Goal: Task Accomplishment & Management: Manage account settings

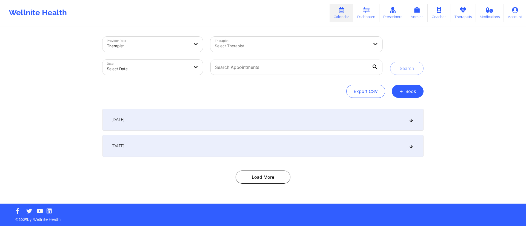
click at [135, 65] on body "Wellnite Health Calendar Dashboard Prescribers Admins Coaches Therapists Medica…" at bounding box center [263, 113] width 526 height 226
select select "2025-8"
select select "2025-9"
click at [149, 42] on div "Therapist" at bounding box center [148, 46] width 82 height 12
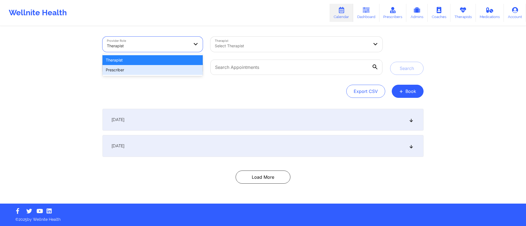
click at [108, 90] on div "Export CSV + Book" at bounding box center [262, 91] width 321 height 13
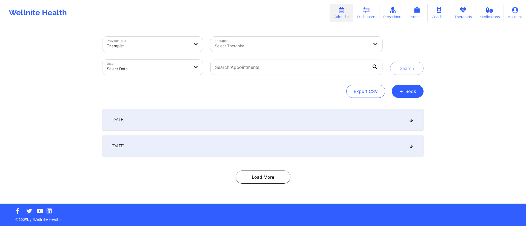
click at [130, 73] on body "Wellnite Health Calendar Dashboard Prescribers Admins Coaches Therapists Medica…" at bounding box center [263, 113] width 526 height 226
select select "2025-8"
select select "2025-9"
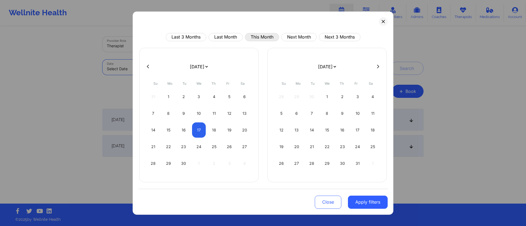
click at [262, 39] on button "This Month" at bounding box center [262, 37] width 34 height 8
select select "2025-8"
select select "2025-9"
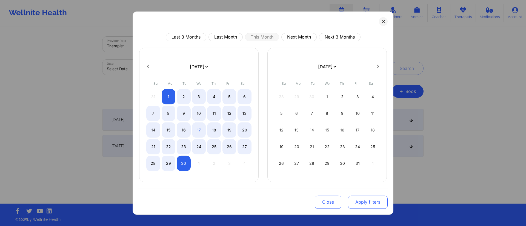
click at [366, 203] on button "Apply filters" at bounding box center [368, 202] width 40 height 13
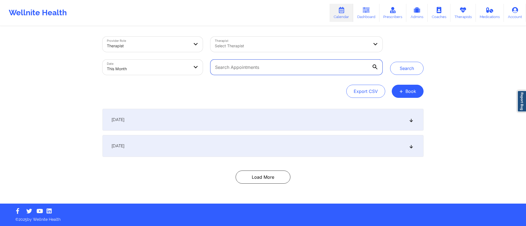
click at [242, 63] on input "text" at bounding box center [296, 67] width 172 height 15
paste input "illeen.diplan@gmail.com"
type input "illeen.diplan@gmail.com"
click at [408, 74] on button "Search" at bounding box center [406, 68] width 33 height 13
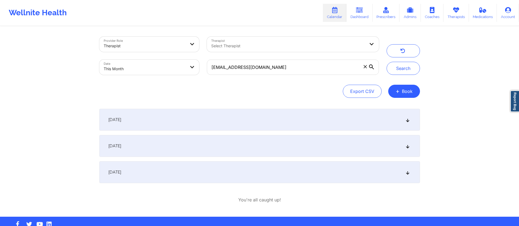
click at [166, 121] on div "September 4, 2025" at bounding box center [259, 120] width 321 height 22
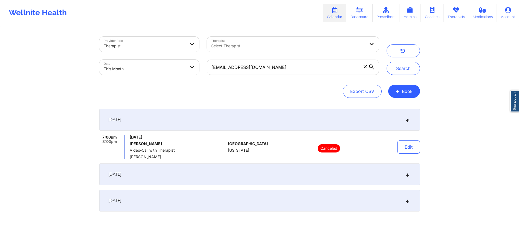
click at [175, 180] on div "September 8, 2025" at bounding box center [259, 175] width 321 height 22
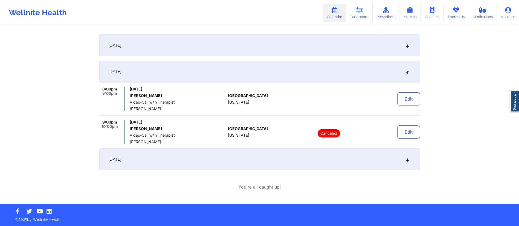
click at [172, 163] on div "September 22, 2025" at bounding box center [259, 160] width 321 height 22
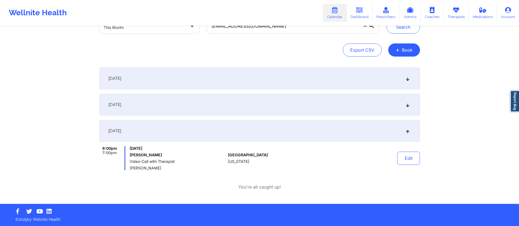
scroll to position [41, 0]
click at [172, 125] on div "September 22, 2025" at bounding box center [259, 131] width 321 height 22
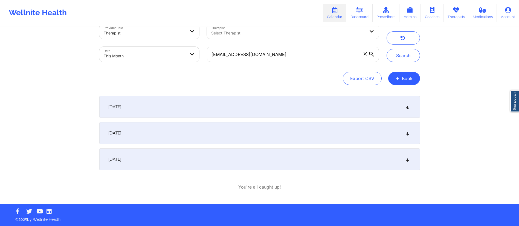
click at [164, 134] on div "September 8, 2025" at bounding box center [259, 133] width 321 height 22
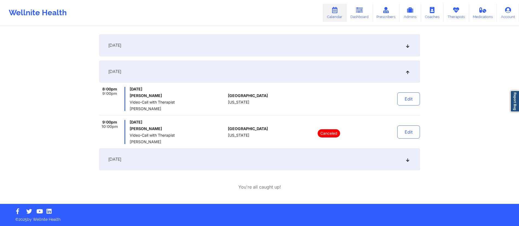
click at [215, 67] on div "September 8, 2025" at bounding box center [259, 72] width 321 height 22
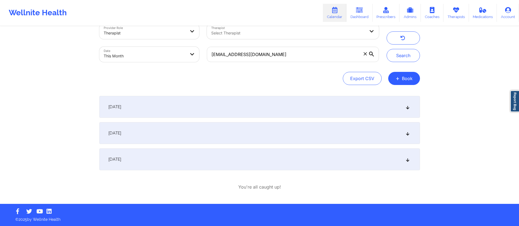
click at [195, 102] on div "September 4, 2025" at bounding box center [259, 107] width 321 height 22
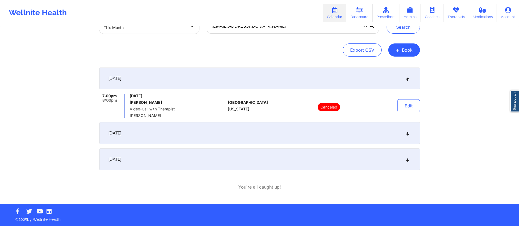
scroll to position [0, 0]
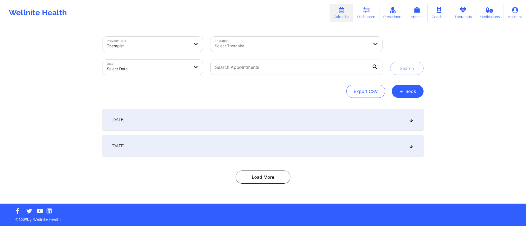
click at [227, 125] on div "[DATE]" at bounding box center [262, 120] width 321 height 22
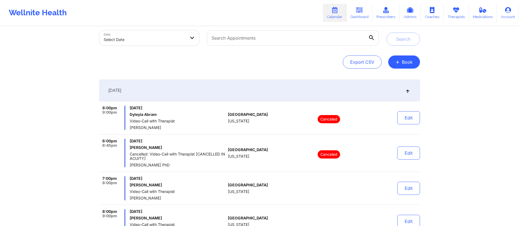
scroll to position [30, 0]
click at [224, 88] on div "[DATE]" at bounding box center [259, 90] width 321 height 22
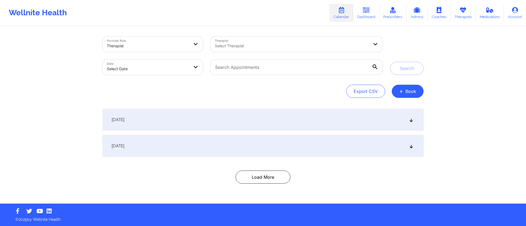
click at [213, 148] on div "September 17, 2025" at bounding box center [262, 146] width 321 height 22
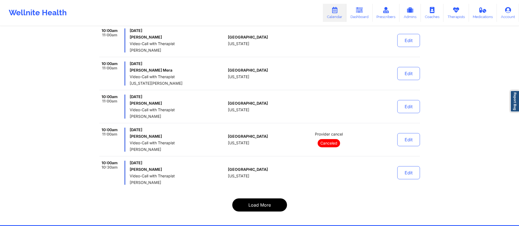
scroll to position [1861, 0]
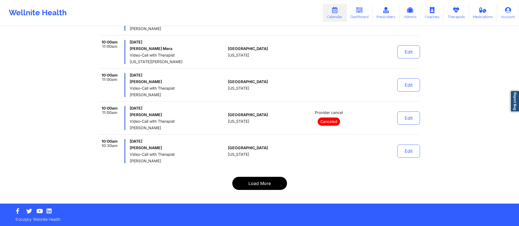
click at [254, 184] on button "Load More" at bounding box center [259, 183] width 55 height 13
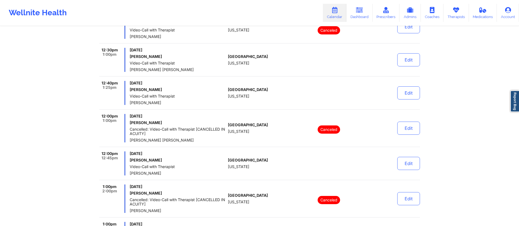
scroll to position [3454, 0]
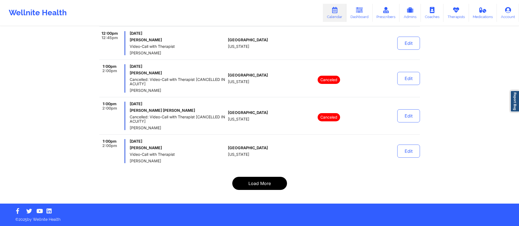
click at [256, 184] on button "Load More" at bounding box center [259, 183] width 55 height 13
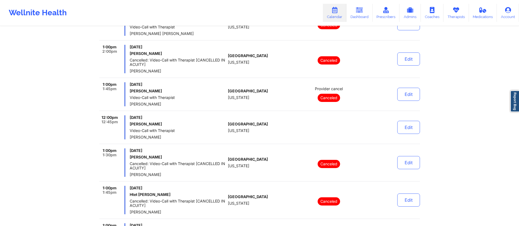
scroll to position [0, 0]
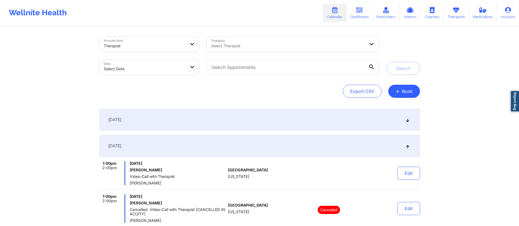
click at [169, 68] on body "Wellnite Health Calendar Dashboard Prescribers Admins Coaches Therapists Medica…" at bounding box center [259, 113] width 519 height 226
select select "2025-8"
select select "2025-9"
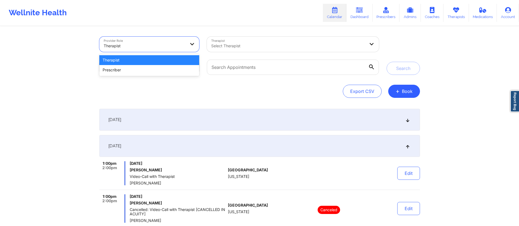
click at [141, 48] on div at bounding box center [145, 46] width 82 height 7
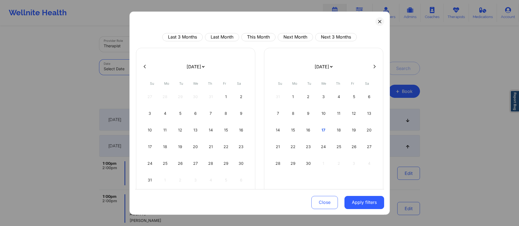
click at [143, 70] on body "Wellnite Health Calendar Dashboard Prescribers Admins Coaches Therapists Medica…" at bounding box center [259, 113] width 519 height 226
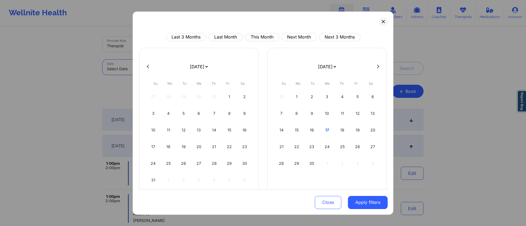
select select "2025-8"
select select "2025-9"
click at [253, 35] on button "This Month" at bounding box center [262, 37] width 34 height 8
select select "2025-8"
select select "2025-9"
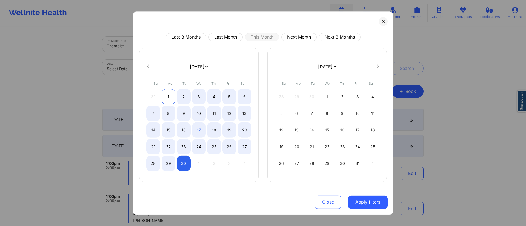
click at [167, 96] on div "1" at bounding box center [168, 96] width 14 height 15
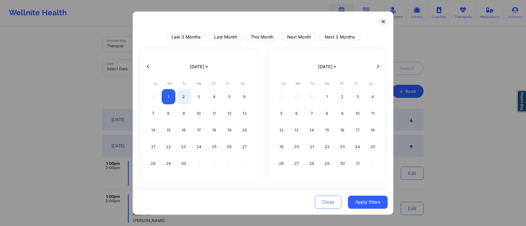
select select "2025-8"
select select "2025-9"
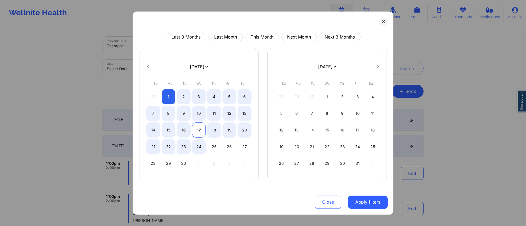
select select "2025-8"
select select "2025-9"
click at [197, 132] on div "17" at bounding box center [199, 129] width 14 height 15
select select "2025-8"
select select "2025-9"
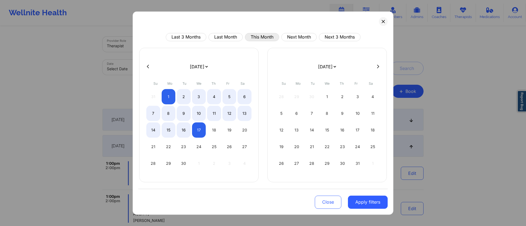
click at [267, 39] on button "This Month" at bounding box center [262, 37] width 34 height 8
select select "2025-8"
select select "2025-9"
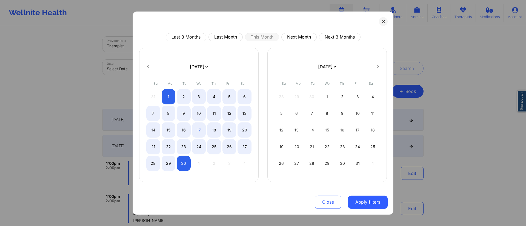
drag, startPoint x: 357, startPoint y: 207, endPoint x: 355, endPoint y: 203, distance: 5.1
click at [357, 207] on button "Apply filters" at bounding box center [368, 202] width 40 height 13
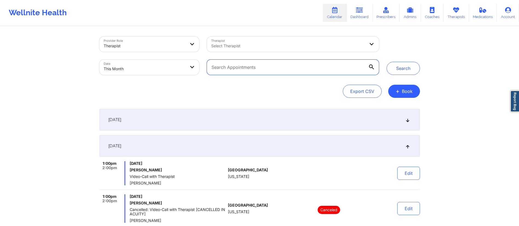
click at [286, 72] on input "text" at bounding box center [293, 67] width 172 height 15
click at [253, 46] on div at bounding box center [282, 46] width 143 height 7
click at [135, 68] on body "Wellnite Health Calendar Dashboard Prescribers Admins Coaches Therapists Medica…" at bounding box center [259, 113] width 519 height 226
select select "2025-8"
select select "2025-9"
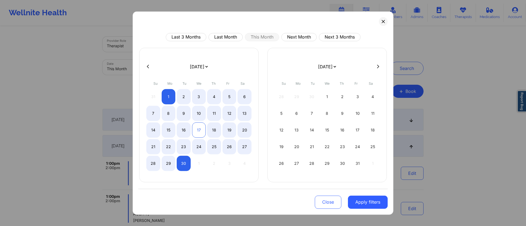
click at [196, 134] on div "17" at bounding box center [199, 129] width 14 height 15
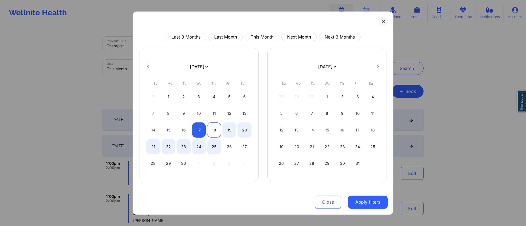
select select "2025-8"
select select "2025-9"
click at [212, 133] on div "18" at bounding box center [214, 129] width 14 height 15
select select "2025-8"
select select "2025-9"
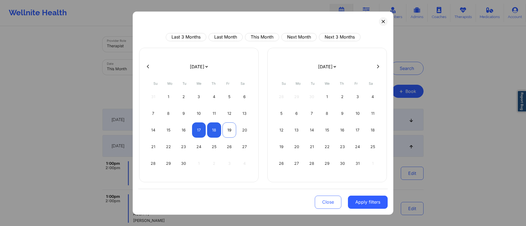
click at [225, 132] on div "19" at bounding box center [229, 129] width 14 height 15
select select "2025-8"
select select "2025-9"
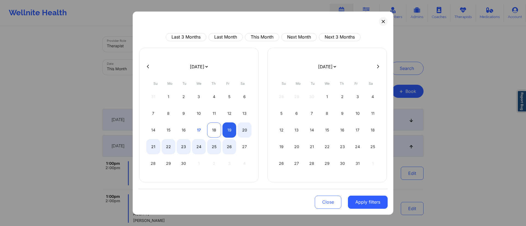
select select "2025-8"
select select "2025-9"
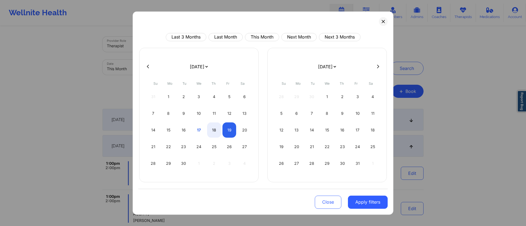
select select "2025-8"
select select "2025-9"
select select "2025-8"
select select "2025-9"
click at [198, 128] on div "17" at bounding box center [199, 129] width 14 height 15
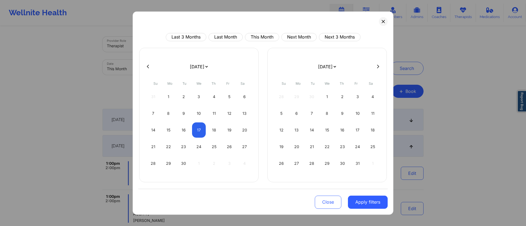
select select "2025-8"
select select "2025-9"
select select "2025-8"
select select "2025-9"
click at [232, 131] on div "19" at bounding box center [229, 129] width 14 height 15
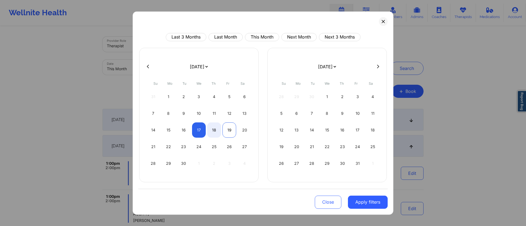
select select "2025-8"
select select "2025-9"
click at [365, 204] on button "Apply filters" at bounding box center [368, 202] width 40 height 13
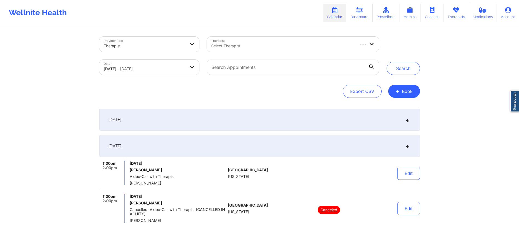
click at [243, 45] on div at bounding box center [282, 46] width 143 height 7
click at [272, 69] on input "text" at bounding box center [293, 67] width 172 height 15
click at [258, 51] on div "Select Therapist" at bounding box center [281, 44] width 148 height 15
click at [257, 47] on div at bounding box center [282, 46] width 143 height 7
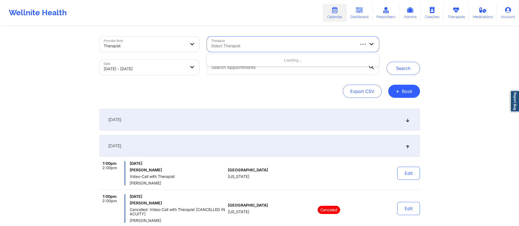
click at [268, 92] on div "Export CSV + Book" at bounding box center [259, 91] width 321 height 13
click at [262, 71] on input "text" at bounding box center [293, 67] width 172 height 15
paste input "kwebster311@gmail.com"
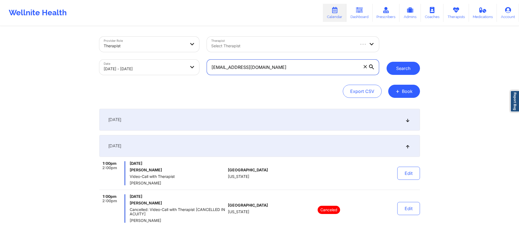
type input "kwebster311@gmail.com"
click at [408, 75] on button "Search" at bounding box center [403, 68] width 33 height 13
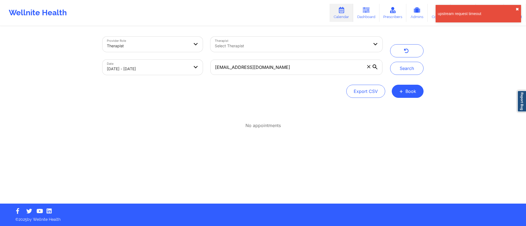
click at [518, 8] on button "✖︎" at bounding box center [516, 9] width 3 height 4
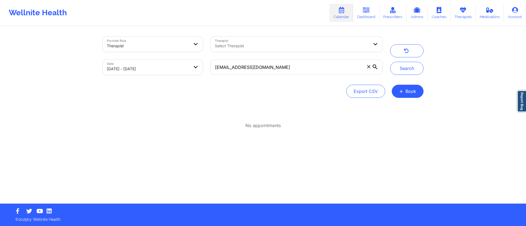
click at [366, 65] on span at bounding box center [368, 66] width 5 height 5
click at [366, 65] on input "kwebster311@gmail.com" at bounding box center [296, 67] width 172 height 15
click at [405, 68] on button "Search" at bounding box center [406, 68] width 33 height 13
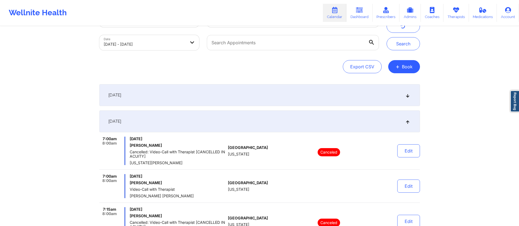
scroll to position [25, 0]
click at [338, 128] on div "[DATE]" at bounding box center [259, 121] width 321 height 22
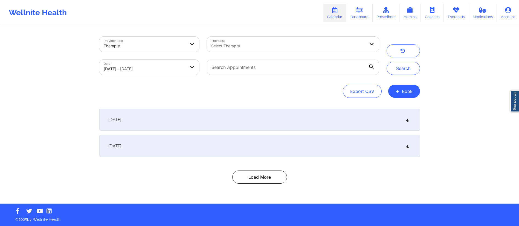
scroll to position [0, 0]
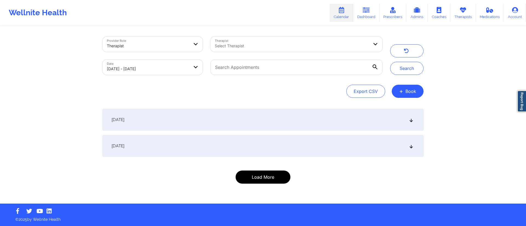
click at [253, 177] on button "Load More" at bounding box center [262, 177] width 55 height 13
click at [308, 148] on div "[DATE]" at bounding box center [262, 146] width 321 height 22
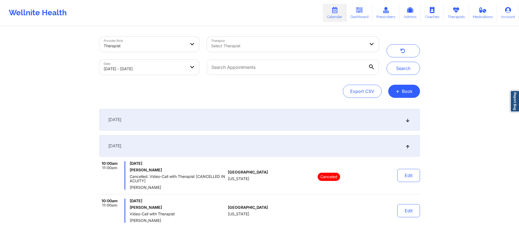
select select "2025-8"
select select "2025-9"
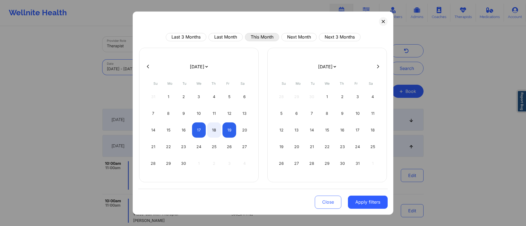
click at [257, 36] on button "This Month" at bounding box center [262, 37] width 34 height 8
select select "2025-8"
select select "2025-9"
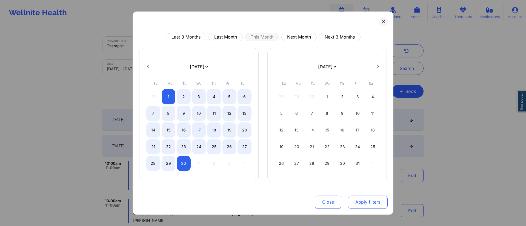
click at [368, 204] on button "Apply filters" at bounding box center [368, 202] width 40 height 13
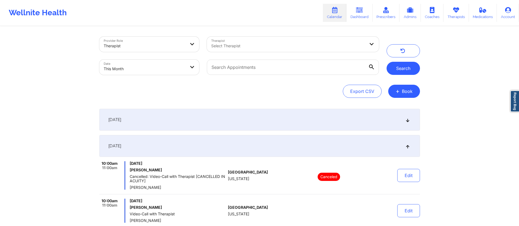
click at [408, 63] on button "Search" at bounding box center [403, 68] width 33 height 13
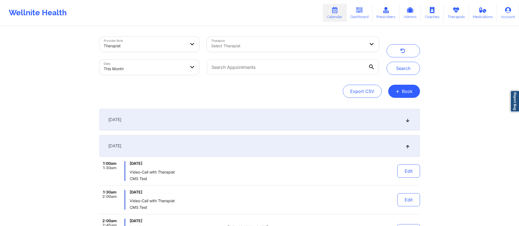
click at [204, 153] on div "September 1, 2025" at bounding box center [259, 146] width 321 height 22
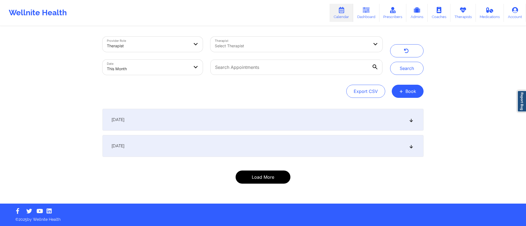
click at [257, 172] on button "Load More" at bounding box center [262, 177] width 55 height 13
click at [255, 178] on button "Load More" at bounding box center [262, 177] width 55 height 13
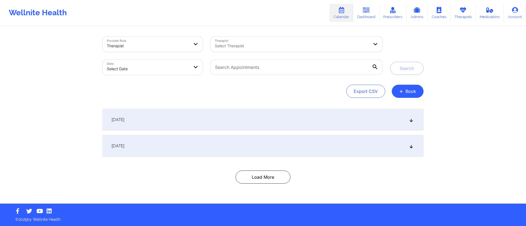
click at [167, 69] on body "Wellnite Health Calendar Dashboard Prescribers Admins Coaches Therapists Medica…" at bounding box center [263, 113] width 526 height 226
select select "2025-8"
select select "2025-9"
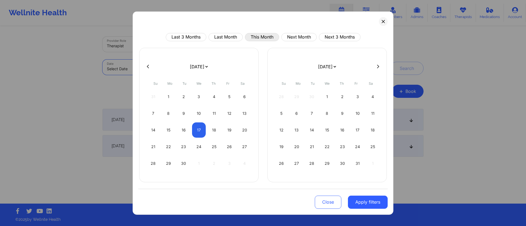
click at [255, 35] on button "This Month" at bounding box center [262, 37] width 34 height 8
select select "2025-8"
select select "2025-9"
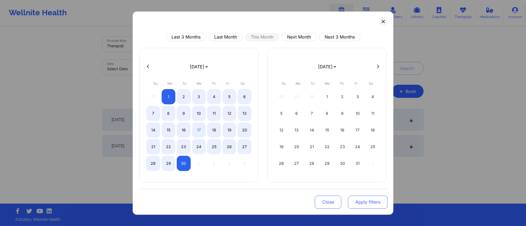
click at [360, 203] on button "Apply filters" at bounding box center [368, 202] width 40 height 13
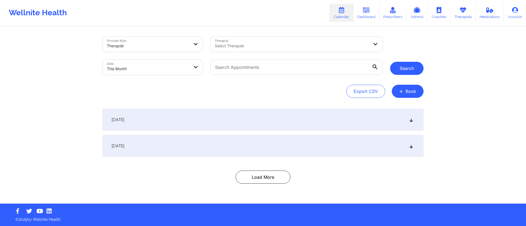
click at [408, 65] on button "Search" at bounding box center [406, 68] width 33 height 13
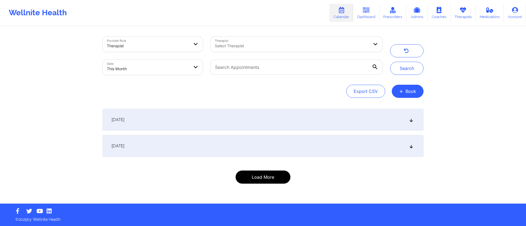
click at [253, 181] on button "Load More" at bounding box center [262, 177] width 55 height 13
click at [267, 177] on button "Load More" at bounding box center [262, 177] width 55 height 13
click at [264, 179] on button "Load More" at bounding box center [262, 177] width 55 height 13
click at [263, 179] on button "Load More" at bounding box center [262, 177] width 55 height 13
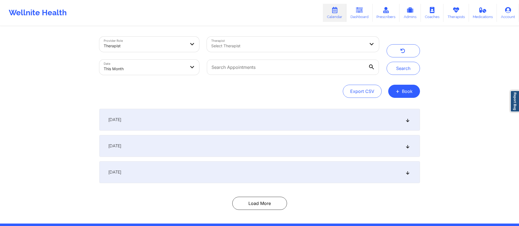
click at [158, 68] on body "Wellnite Health Calendar Dashboard Prescribers Admins Coaches Therapists Medica…" at bounding box center [259, 113] width 519 height 226
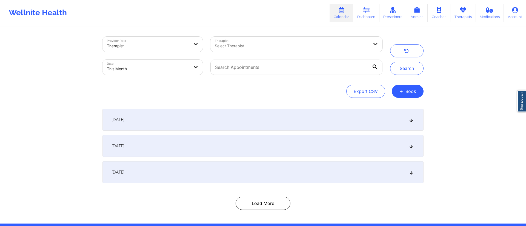
select select "2025-8"
select select "2025-9"
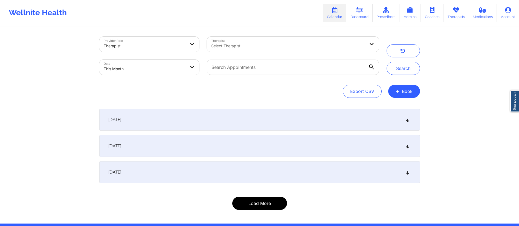
click at [269, 206] on button "Load More" at bounding box center [259, 203] width 55 height 13
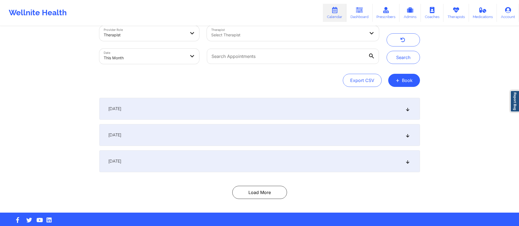
scroll to position [20, 0]
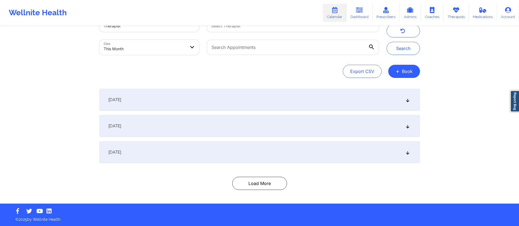
click at [157, 43] on body "Wellnite Health Calendar Dashboard Prescribers Admins Coaches Therapists Medica…" at bounding box center [259, 93] width 519 height 226
select select "2025-8"
select select "2025-9"
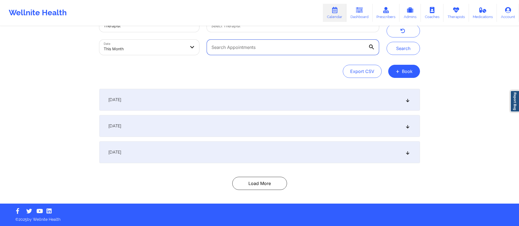
click at [259, 48] on input "text" at bounding box center [293, 47] width 172 height 15
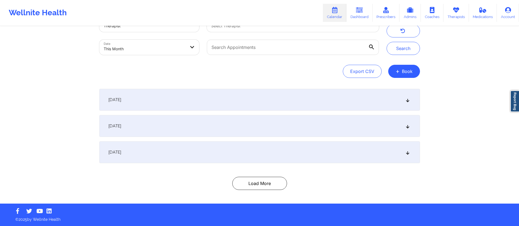
click at [220, 67] on div "Export CSV + Book" at bounding box center [259, 71] width 321 height 13
click at [257, 184] on button "Load More" at bounding box center [259, 183] width 55 height 13
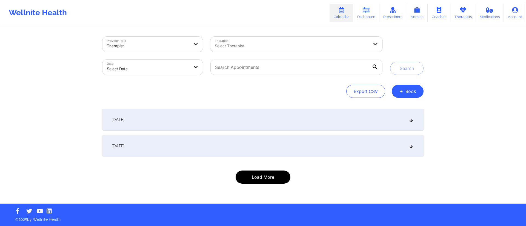
click at [259, 176] on button "Load More" at bounding box center [262, 177] width 55 height 13
click at [171, 66] on body "Wellnite Health Calendar Dashboard Prescribers Admins Coaches Therapists Medica…" at bounding box center [263, 113] width 526 height 226
select select "2025-8"
select select "2025-9"
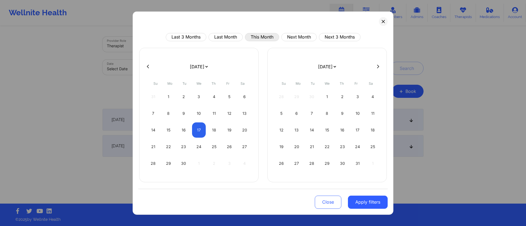
click at [265, 34] on button "This Month" at bounding box center [262, 37] width 34 height 8
select select "2025-8"
select select "2025-9"
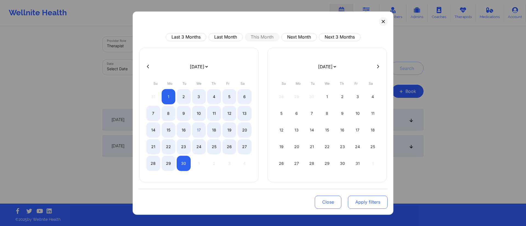
click at [355, 205] on button "Apply filters" at bounding box center [368, 202] width 40 height 13
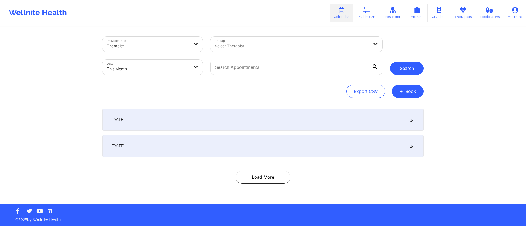
click at [402, 74] on button "Search" at bounding box center [406, 68] width 33 height 13
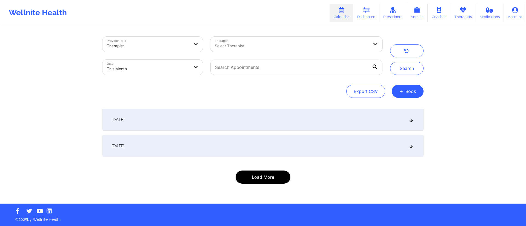
click at [259, 179] on button "Load More" at bounding box center [262, 177] width 55 height 13
click at [300, 66] on input "text" at bounding box center [296, 67] width 172 height 15
click at [143, 69] on body "Wellnite Health Calendar Dashboard Prescribers Admins Coaches Therapists Medica…" at bounding box center [263, 113] width 526 height 226
select select "2025-8"
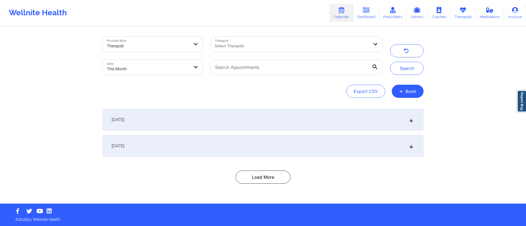
select select "2025-9"
click at [253, 179] on button "Load More" at bounding box center [262, 177] width 55 height 13
select select "2025-8"
select select "2025-9"
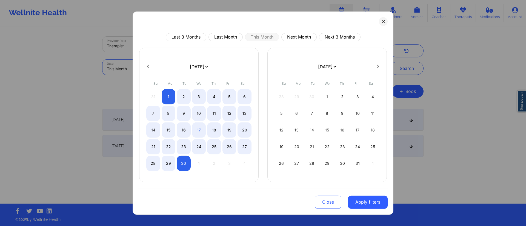
click at [140, 65] on body "Wellnite Health Calendar Dashboard Prescribers Admins Coaches Therapists Medica…" at bounding box center [263, 113] width 526 height 226
click at [211, 94] on div "4" at bounding box center [214, 96] width 14 height 15
select select "2025-8"
select select "2025-9"
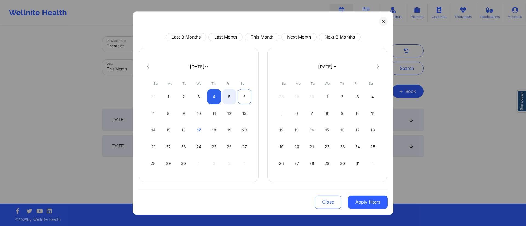
select select "2025-8"
select select "2025-9"
select select "2025-8"
select select "2025-9"
click at [242, 97] on div "6" at bounding box center [244, 96] width 14 height 15
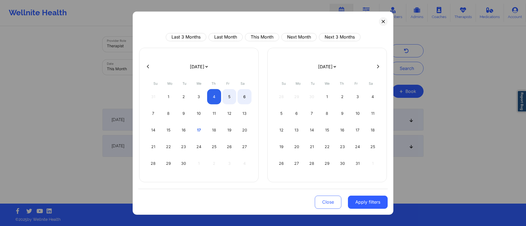
select select "2025-8"
select select "2025-9"
click at [361, 203] on button "Apply filters" at bounding box center [368, 202] width 40 height 13
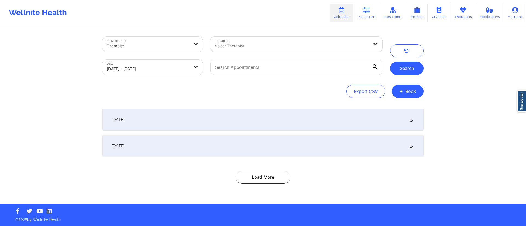
click at [412, 71] on button "Search" at bounding box center [406, 68] width 33 height 13
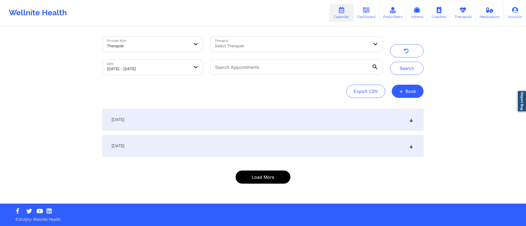
click at [269, 180] on button "Load More" at bounding box center [262, 177] width 55 height 13
click at [200, 148] on div "September 4, 2025" at bounding box center [262, 146] width 321 height 22
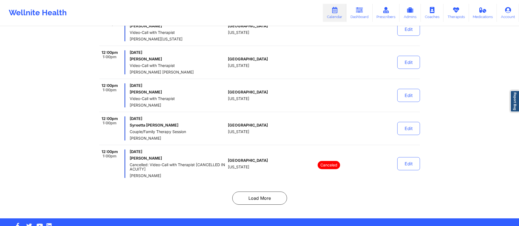
scroll to position [3476, 0]
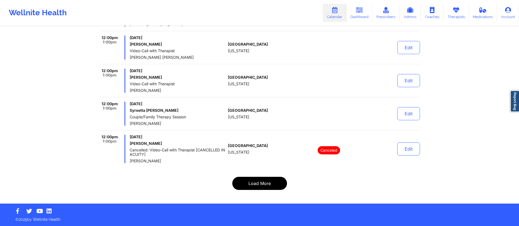
click at [259, 180] on button "Load More" at bounding box center [259, 183] width 55 height 13
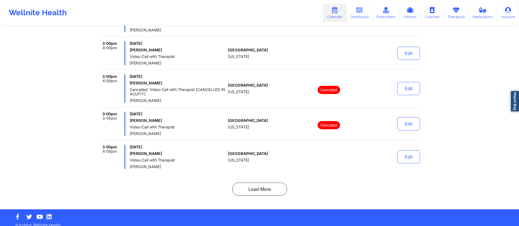
scroll to position [3480, 0]
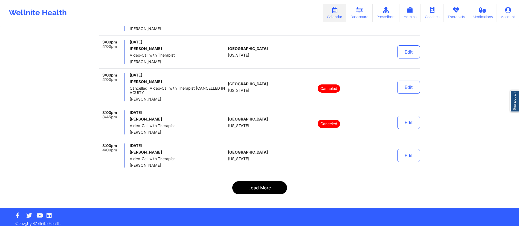
click at [265, 181] on button "Load More" at bounding box center [259, 187] width 55 height 13
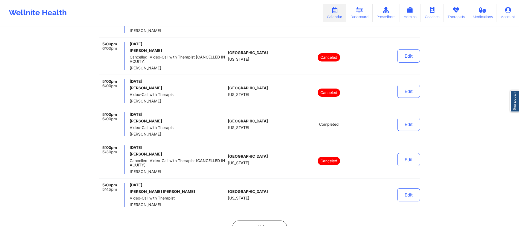
scroll to position [3511, 0]
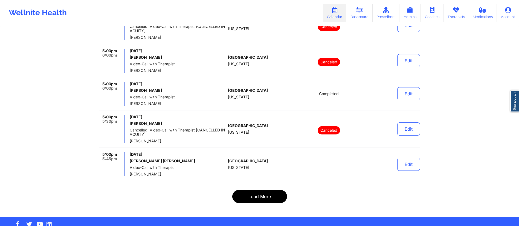
click at [254, 190] on button "Load More" at bounding box center [259, 196] width 55 height 13
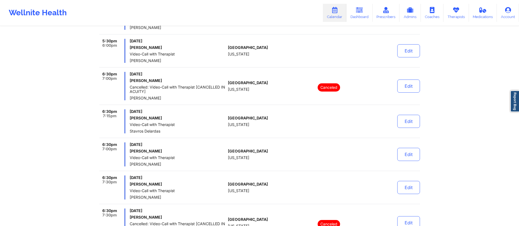
scroll to position [3507, 0]
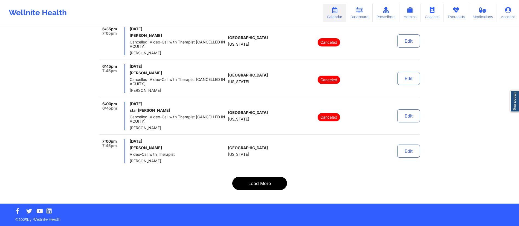
click at [254, 181] on button "Load More" at bounding box center [259, 183] width 55 height 13
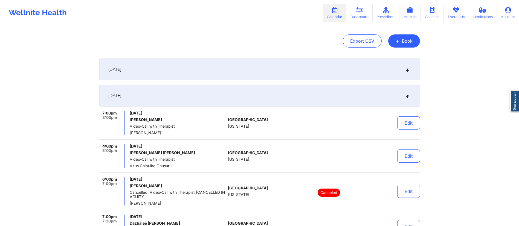
scroll to position [0, 0]
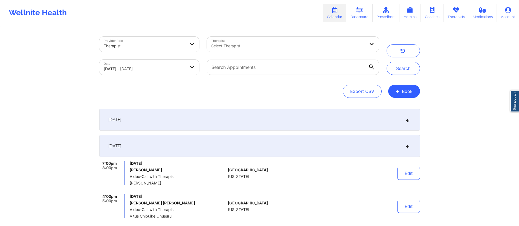
click at [157, 70] on body "Wellnite Health Calendar Dashboard Prescribers Admins Coaches Therapists Medica…" at bounding box center [259, 113] width 519 height 226
select select "2025-8"
select select "2025-9"
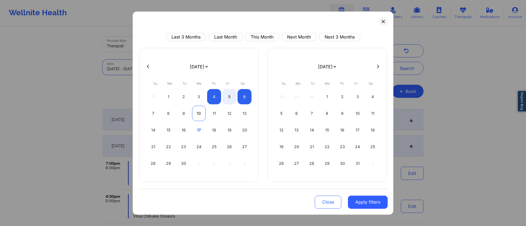
click at [196, 117] on div "10" at bounding box center [199, 113] width 14 height 15
select select "2025-8"
select select "2025-9"
select select "2025-8"
select select "2025-9"
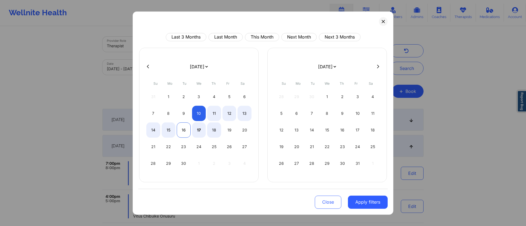
select select "2025-8"
select select "2025-9"
select select "2025-8"
select select "2025-9"
select select "2025-8"
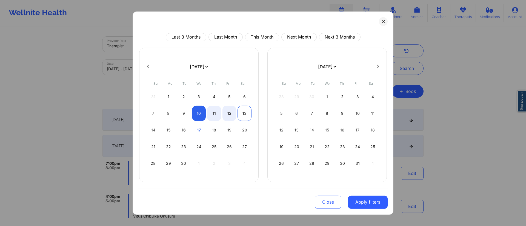
select select "2025-9"
select select "2025-8"
select select "2025-9"
select select "2025-8"
select select "2025-9"
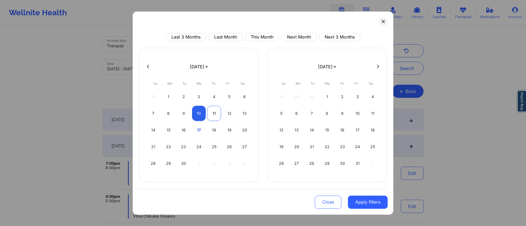
click at [218, 117] on div "11" at bounding box center [214, 113] width 14 height 15
select select "2025-8"
select select "2025-9"
click at [367, 207] on button "Apply filters" at bounding box center [368, 202] width 40 height 13
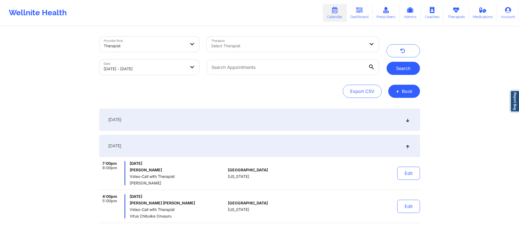
click at [407, 65] on button "Search" at bounding box center [403, 68] width 33 height 13
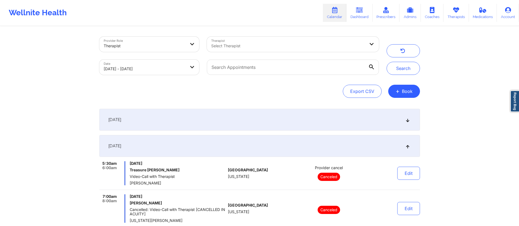
click at [246, 119] on div "September 9, 2025" at bounding box center [259, 120] width 321 height 22
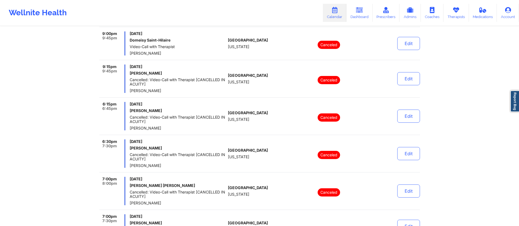
scroll to position [1613, 0]
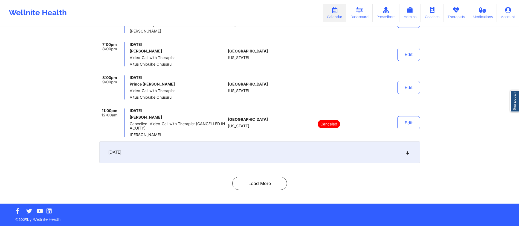
click at [241, 157] on div "September 10, 2025" at bounding box center [259, 153] width 321 height 22
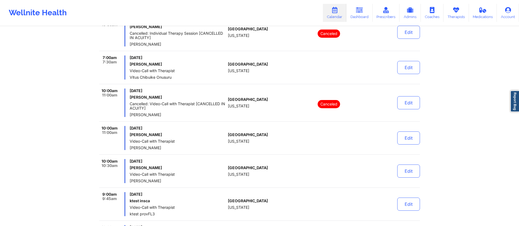
scroll to position [1883, 0]
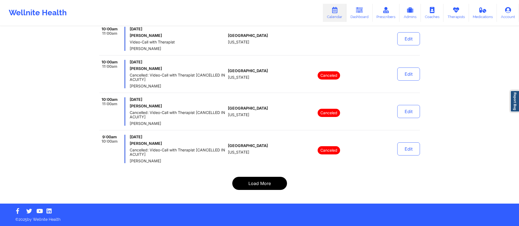
click at [252, 183] on button "Load More" at bounding box center [259, 183] width 55 height 13
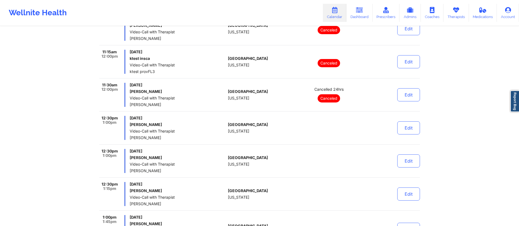
scroll to position [3463, 0]
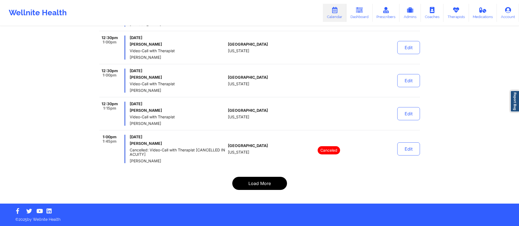
click at [267, 188] on button "Load More" at bounding box center [259, 183] width 55 height 13
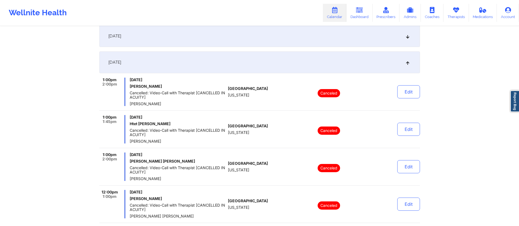
scroll to position [0, 0]
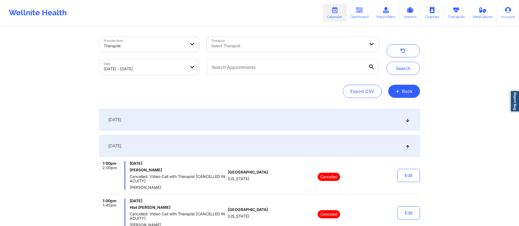
click at [148, 68] on body "Wellnite Health Calendar Dashboard Prescribers Admins Coaches Therapists Medica…" at bounding box center [259, 113] width 519 height 226
select select "2025-8"
select select "2025-9"
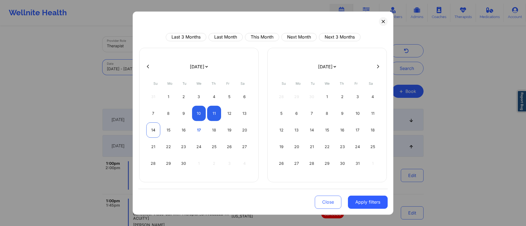
click at [153, 131] on div "14" at bounding box center [153, 129] width 14 height 15
select select "2025-8"
select select "2025-9"
select select "2025-8"
select select "2025-9"
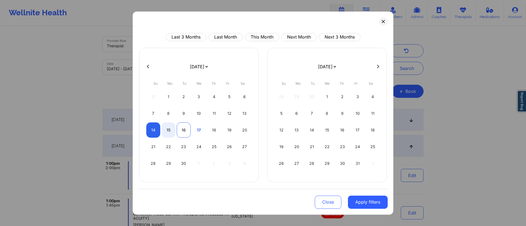
select select "2025-8"
select select "2025-9"
select select "2025-8"
select select "2025-9"
click at [170, 129] on div "15" at bounding box center [168, 129] width 14 height 15
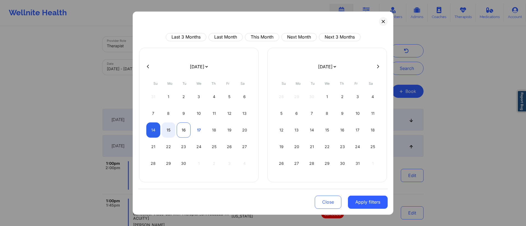
select select "2025-8"
select select "2025-9"
click at [182, 131] on div "16" at bounding box center [184, 129] width 14 height 15
select select "2025-8"
select select "2025-9"
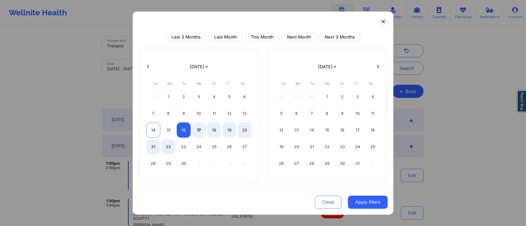
select select "2025-8"
select select "2025-9"
click at [155, 134] on div "14" at bounding box center [153, 129] width 14 height 15
select select "2025-8"
select select "2025-9"
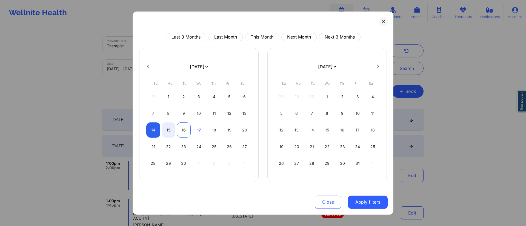
select select "2025-8"
select select "2025-9"
click at [180, 132] on div "16" at bounding box center [184, 129] width 14 height 15
select select "2025-8"
select select "2025-9"
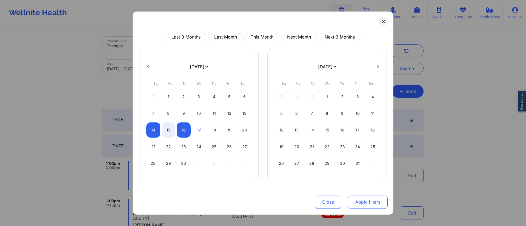
click at [372, 205] on button "Apply filters" at bounding box center [368, 202] width 40 height 13
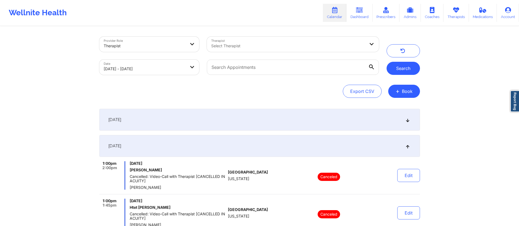
click at [412, 68] on button "Search" at bounding box center [403, 68] width 33 height 13
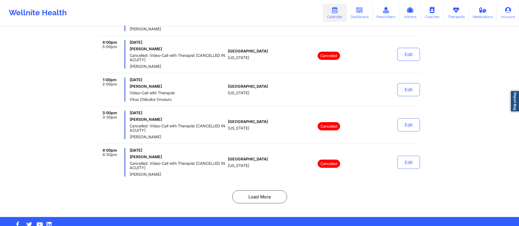
scroll to position [3355, 0]
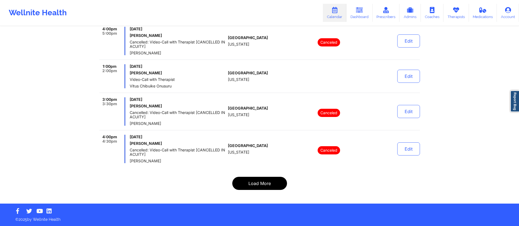
click at [261, 185] on button "Load More" at bounding box center [259, 183] width 55 height 13
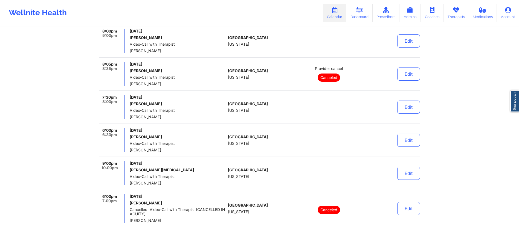
scroll to position [1726, 0]
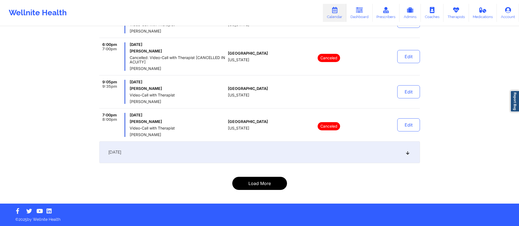
click at [253, 190] on button "Load More" at bounding box center [259, 183] width 55 height 13
click at [257, 158] on div "September 15, 2025" at bounding box center [259, 153] width 321 height 22
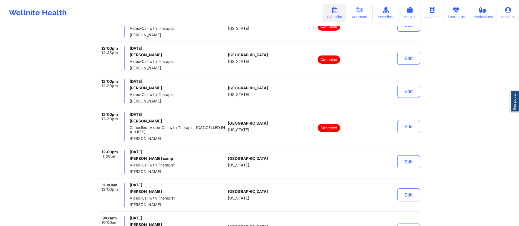
scroll to position [3472, 0]
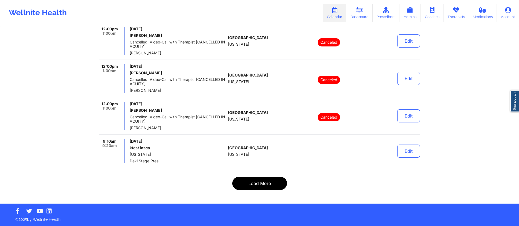
click at [263, 183] on button "Load More" at bounding box center [259, 183] width 55 height 13
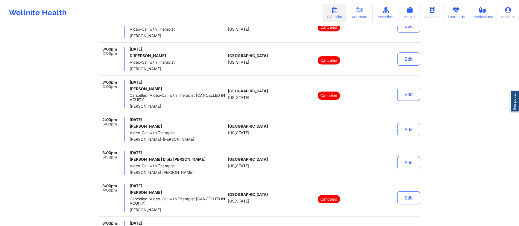
scroll to position [3494, 0]
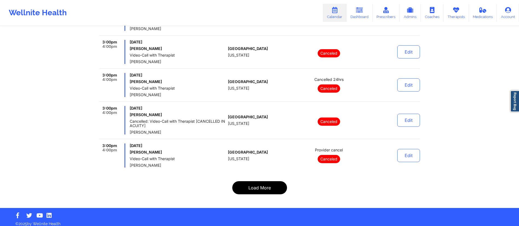
click at [260, 184] on button "Load More" at bounding box center [259, 187] width 55 height 13
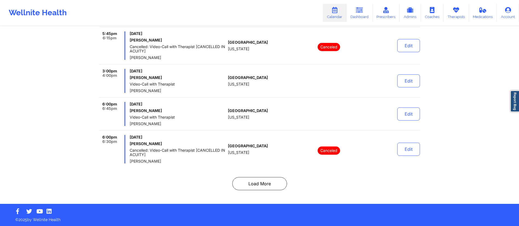
scroll to position [3498, 0]
click at [255, 184] on button "Load More" at bounding box center [259, 183] width 55 height 13
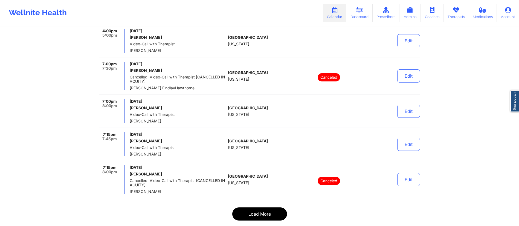
scroll to position [3529, 0]
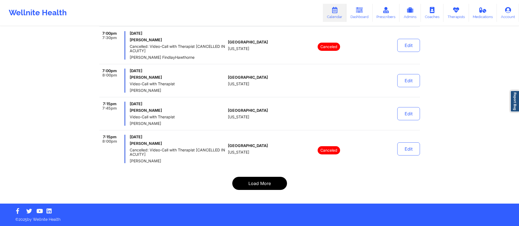
click at [252, 183] on button "Load More" at bounding box center [259, 183] width 55 height 13
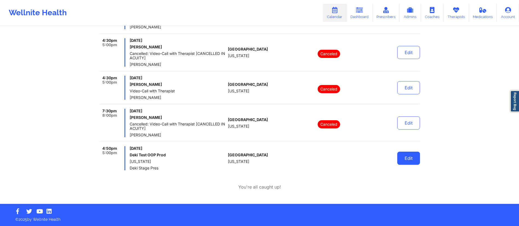
click at [403, 160] on button "Edit" at bounding box center [408, 158] width 23 height 13
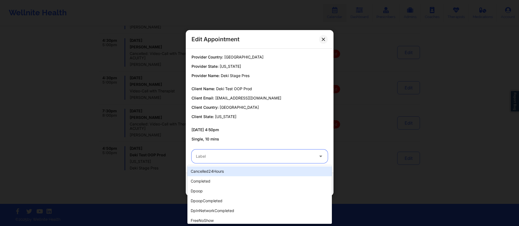
click at [233, 157] on div at bounding box center [255, 156] width 118 height 7
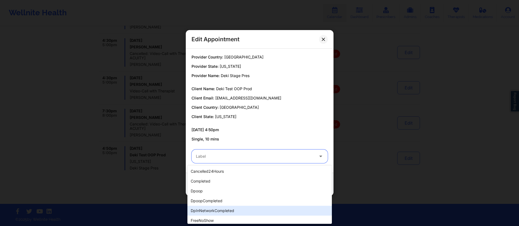
scroll to position [160, 0]
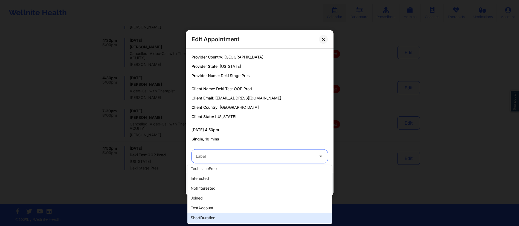
click at [213, 217] on div "shortDuration" at bounding box center [259, 218] width 145 height 10
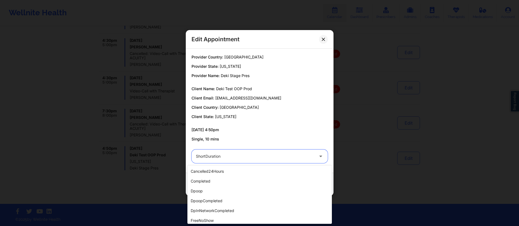
click at [228, 152] on div "shortDuration" at bounding box center [255, 157] width 118 height 14
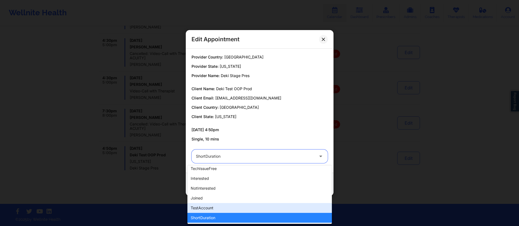
click at [204, 210] on div "testAccount" at bounding box center [259, 208] width 145 height 10
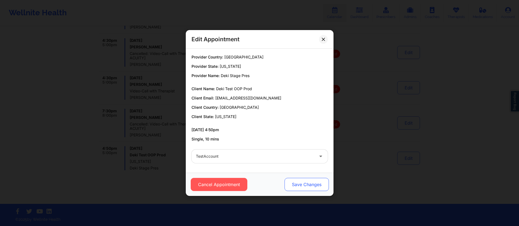
click at [307, 184] on button "Save Changes" at bounding box center [306, 184] width 44 height 13
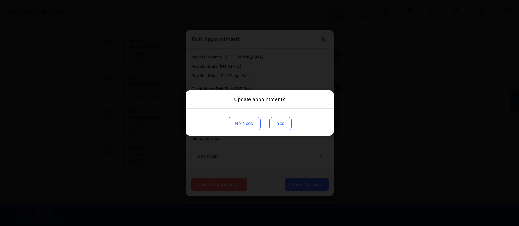
click at [280, 122] on button "Yes" at bounding box center [281, 123] width 22 height 13
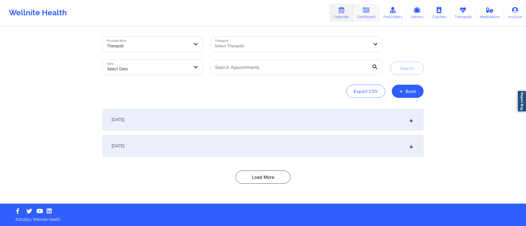
click at [360, 15] on link "Dashboard" at bounding box center [366, 13] width 26 height 18
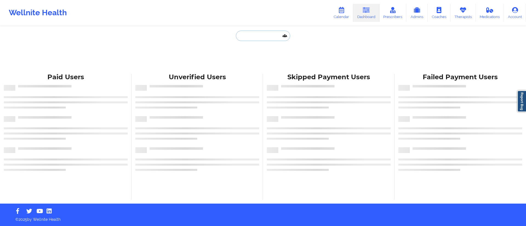
click at [261, 35] on input "text" at bounding box center [263, 36] width 54 height 10
paste input "[EMAIL_ADDRESS][DOMAIN_NAME]"
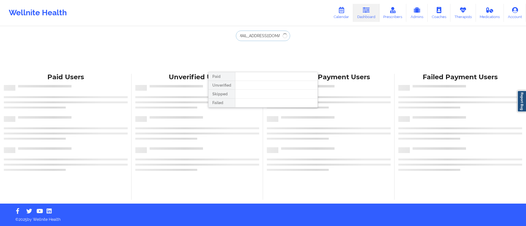
type input "[EMAIL_ADDRESS][DOMAIN_NAME]"
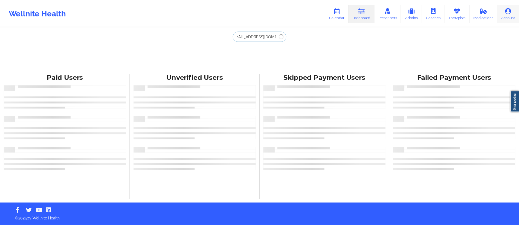
scroll to position [0, 0]
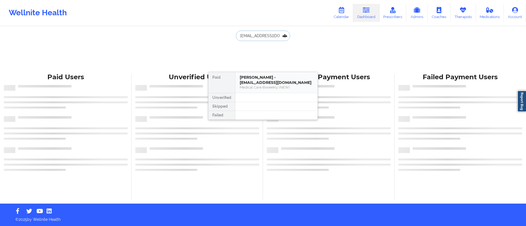
click at [255, 80] on div "[PERSON_NAME] - [EMAIL_ADDRESS][DOMAIN_NAME]" at bounding box center [275, 80] width 73 height 10
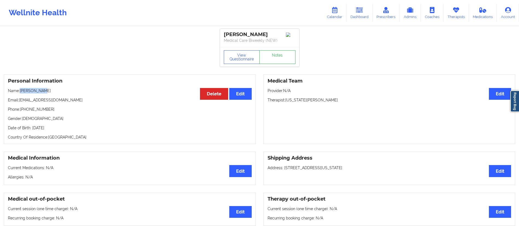
drag, startPoint x: 20, startPoint y: 91, endPoint x: 43, endPoint y: 94, distance: 23.2
click at [43, 94] on p "Name: [PERSON_NAME]" at bounding box center [130, 90] width 244 height 5
copy p "[PERSON_NAME]"
drag, startPoint x: 22, startPoint y: 109, endPoint x: 67, endPoint y: 108, distance: 44.3
click at [67, 108] on div "Personal Information Edit Delete Name: [PERSON_NAME] Email: [EMAIL_ADDRESS][DOM…" at bounding box center [130, 109] width 252 height 70
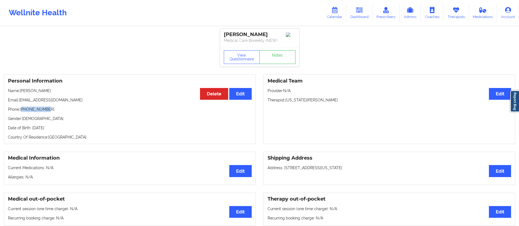
copy p "19413037265"
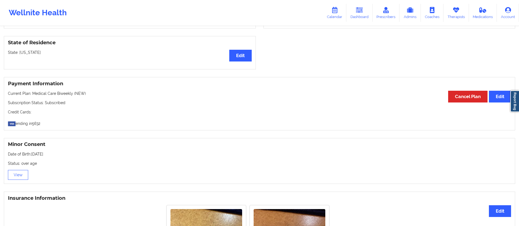
scroll to position [197, 0]
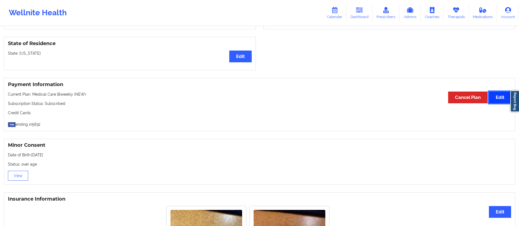
click at [497, 100] on button "Edit" at bounding box center [500, 98] width 22 height 12
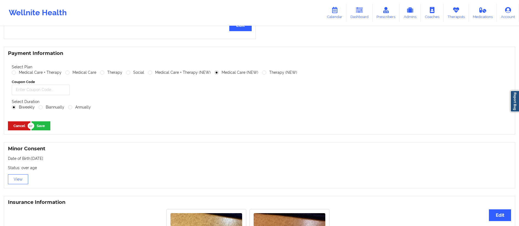
scroll to position [222, 0]
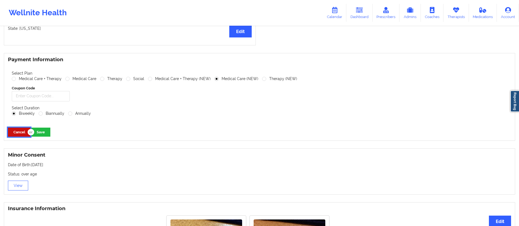
click at [11, 135] on button "Cancel" at bounding box center [19, 132] width 22 height 9
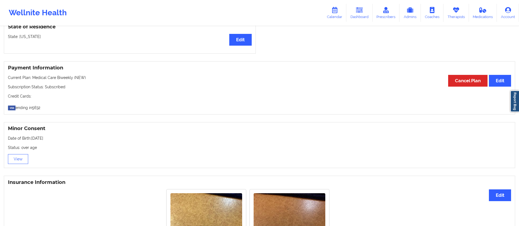
scroll to position [0, 0]
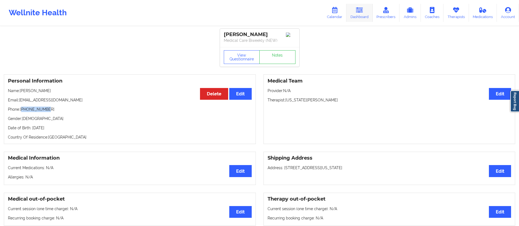
click at [363, 13] on icon at bounding box center [359, 10] width 7 height 6
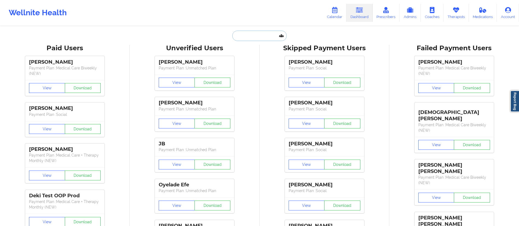
click at [246, 37] on input "text" at bounding box center [259, 36] width 54 height 10
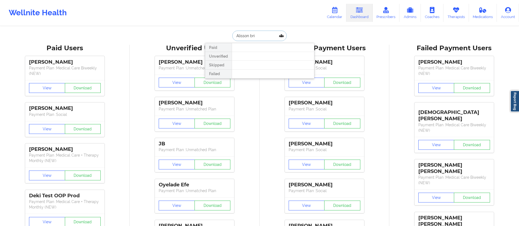
click at [243, 34] on input "Alisson bri" at bounding box center [259, 36] width 54 height 10
type input "[PERSON_NAME]"
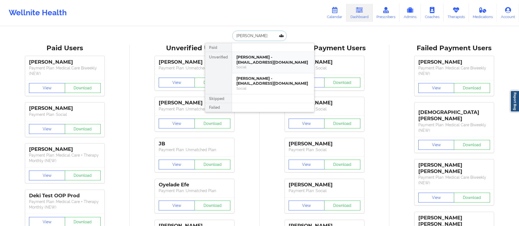
click at [256, 63] on div "[PERSON_NAME] - [EMAIL_ADDRESS][DOMAIN_NAME]" at bounding box center [272, 60] width 73 height 10
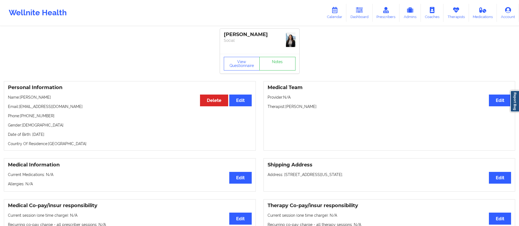
drag, startPoint x: 336, startPoint y: 12, endPoint x: 305, endPoint y: 24, distance: 32.7
click at [336, 12] on icon at bounding box center [334, 10] width 7 height 6
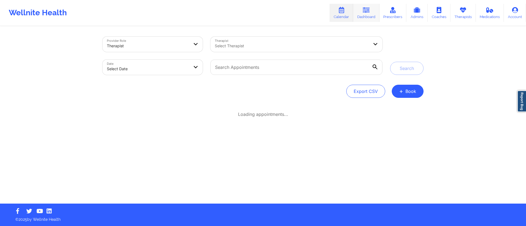
click at [369, 10] on icon at bounding box center [365, 10] width 7 height 6
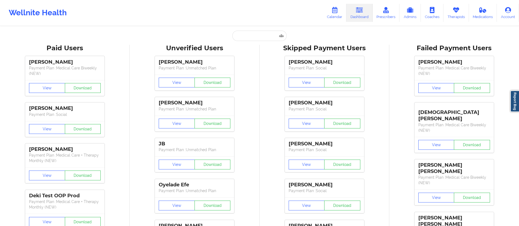
drag, startPoint x: 246, startPoint y: 41, endPoint x: 248, endPoint y: 37, distance: 4.3
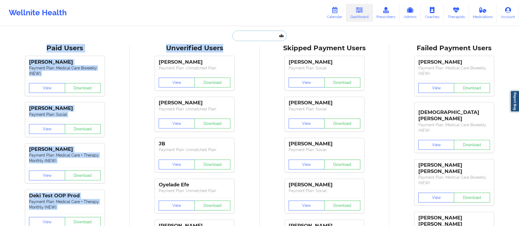
click at [248, 36] on input "text" at bounding box center [259, 36] width 54 height 10
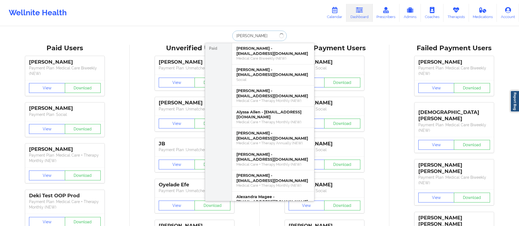
type input "[PERSON_NAME]"
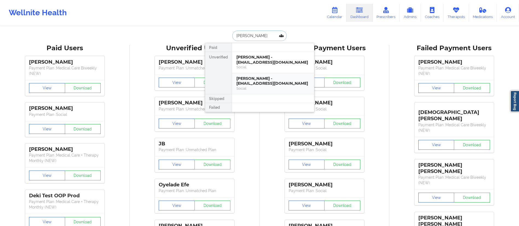
click at [256, 86] on div "[PERSON_NAME] - [EMAIL_ADDRESS][DOMAIN_NAME]" at bounding box center [272, 81] width 73 height 10
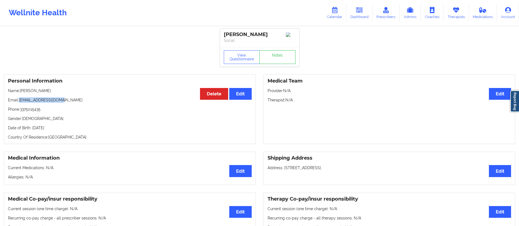
drag, startPoint x: 20, startPoint y: 100, endPoint x: 88, endPoint y: 101, distance: 67.3
click at [88, 101] on p "Email: [EMAIL_ADDRESS][DOMAIN_NAME]" at bounding box center [130, 99] width 244 height 5
copy p "[EMAIL_ADDRESS][DOMAIN_NAME]"
click at [360, 13] on link "Dashboard" at bounding box center [360, 13] width 26 height 18
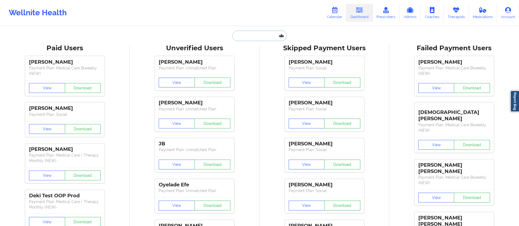
click at [249, 39] on input "text" at bounding box center [259, 36] width 54 height 10
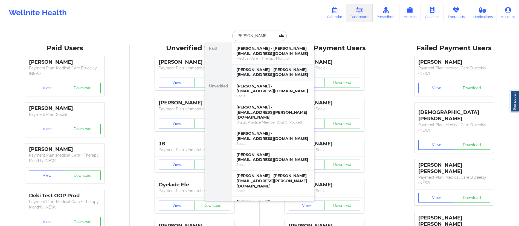
type input "[PERSON_NAME]"
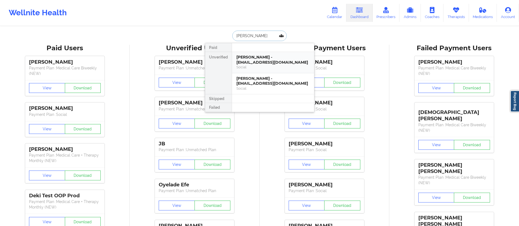
click at [260, 64] on div "[PERSON_NAME] - [EMAIL_ADDRESS][DOMAIN_NAME]" at bounding box center [272, 60] width 73 height 10
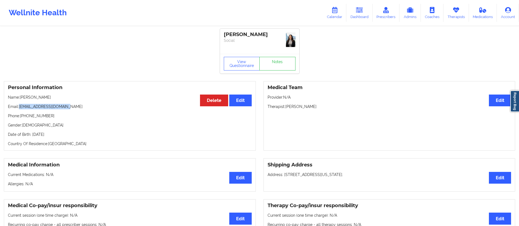
drag, startPoint x: 19, startPoint y: 106, endPoint x: 86, endPoint y: 105, distance: 66.8
click at [85, 105] on p "Email: [EMAIL_ADDRESS][DOMAIN_NAME]" at bounding box center [130, 106] width 244 height 5
click at [84, 109] on p "Email: [EMAIL_ADDRESS][DOMAIN_NAME]" at bounding box center [130, 106] width 244 height 5
drag, startPoint x: 19, startPoint y: 106, endPoint x: 77, endPoint y: 106, distance: 57.5
click at [77, 106] on p "Email: [EMAIL_ADDRESS][DOMAIN_NAME]" at bounding box center [130, 106] width 244 height 5
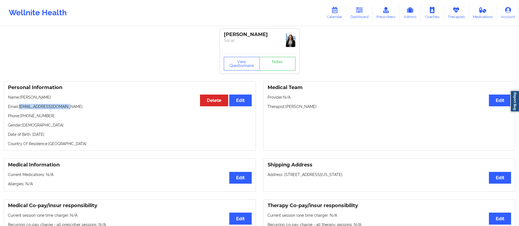
copy p "[EMAIL_ADDRESS][DOMAIN_NAME]"
click at [361, 16] on link "Dashboard" at bounding box center [360, 13] width 26 height 18
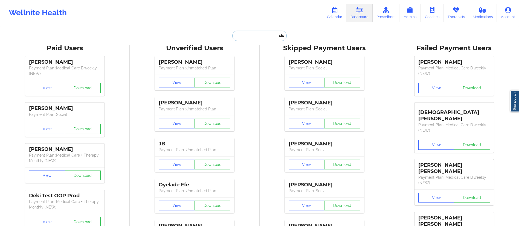
click at [247, 37] on input "text" at bounding box center [259, 36] width 54 height 10
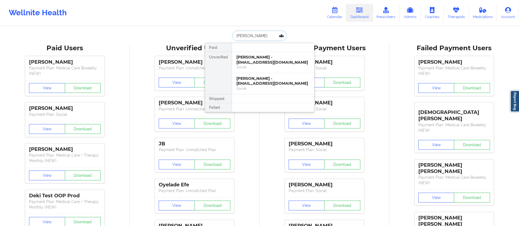
type input "[PERSON_NAME]"
click at [257, 87] on div "Social" at bounding box center [272, 88] width 73 height 5
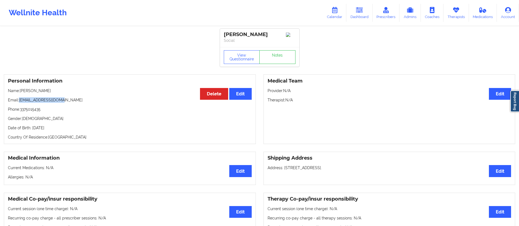
drag, startPoint x: 19, startPoint y: 102, endPoint x: 78, endPoint y: 102, distance: 58.9
click at [78, 102] on p "Email: [EMAIL_ADDRESS][DOMAIN_NAME]" at bounding box center [130, 99] width 244 height 5
copy p "[EMAIL_ADDRESS][DOMAIN_NAME]"
drag, startPoint x: 325, startPoint y: 14, endPoint x: 322, endPoint y: 18, distance: 4.9
click at [325, 14] on link "Calendar" at bounding box center [335, 13] width 24 height 18
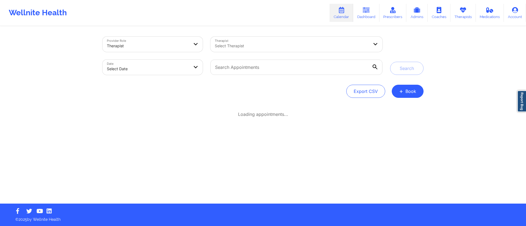
click at [257, 36] on div "Therapist Select Therapist" at bounding box center [296, 44] width 180 height 23
click at [361, 16] on link "Dashboard" at bounding box center [366, 13] width 26 height 18
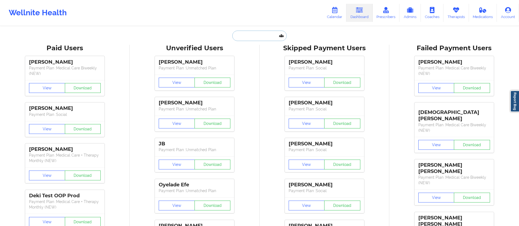
click at [271, 40] on input "text" at bounding box center [259, 36] width 54 height 10
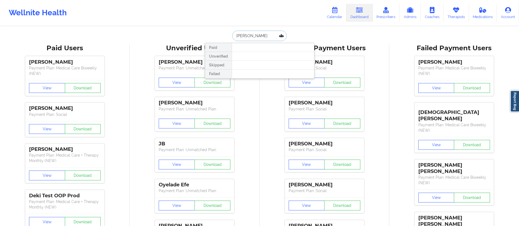
click at [240, 34] on input "[PERSON_NAME]" at bounding box center [259, 36] width 54 height 10
click at [251, 36] on input "[PERSON_NAME]" at bounding box center [259, 36] width 54 height 10
type input "[PERSON_NAME]"
